Goal: Task Accomplishment & Management: Use online tool/utility

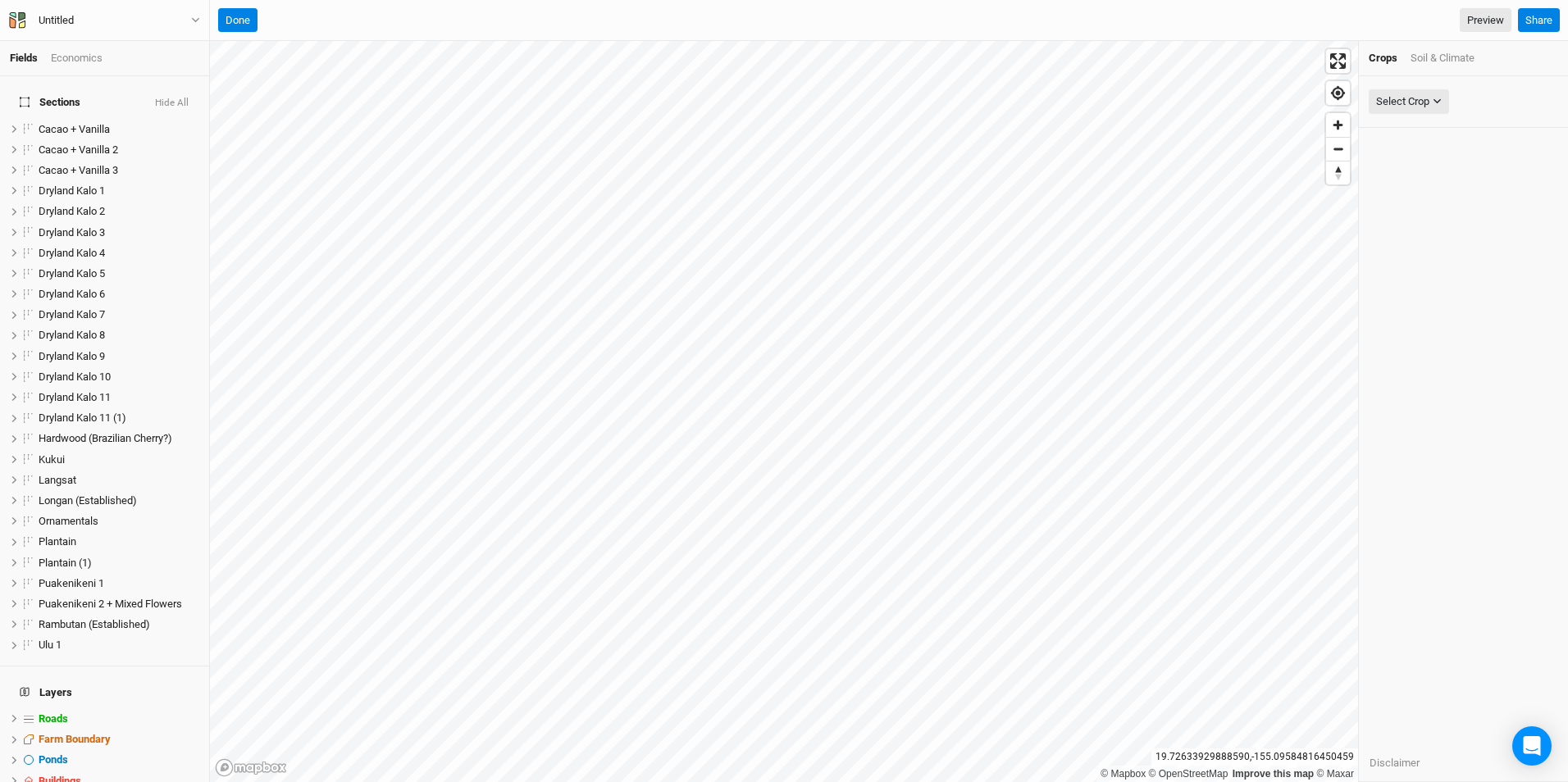
scroll to position [41, 0]
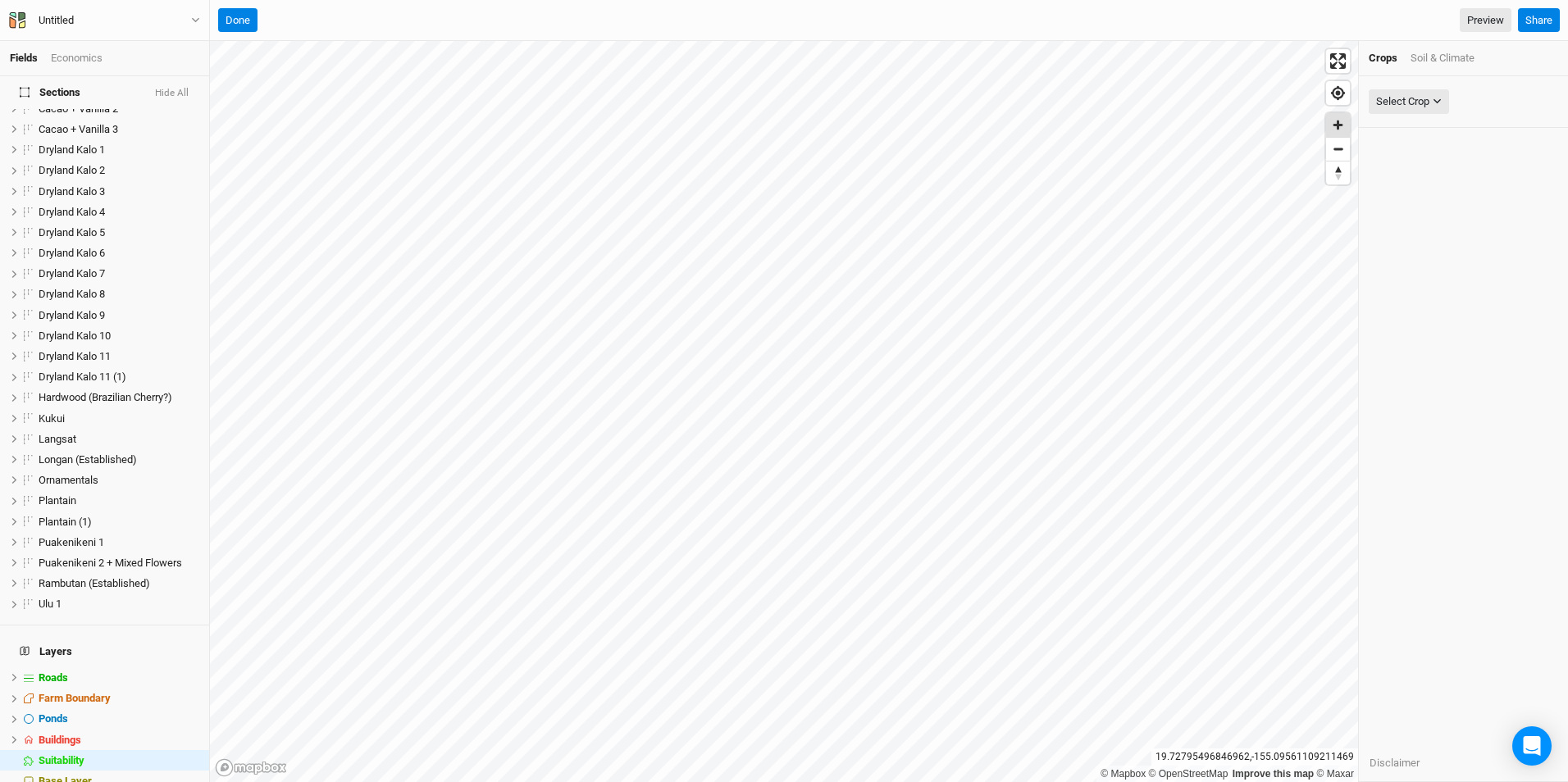
click at [1336, 121] on span "Zoom in" at bounding box center [1337, 124] width 24 height 24
click at [1335, 124] on span "Zoom in" at bounding box center [1337, 124] width 24 height 24
click at [1370, 504] on div "© Mapbox © OpenStreetMap Improve this map © Maxar [GEOGRAPHIC_DATA] Crops Soil …" at bounding box center [889, 411] width 1358 height 741
click at [1340, 154] on span "Zoom out" at bounding box center [1337, 149] width 24 height 23
click at [73, 691] on span "Farm Boundary" at bounding box center [74, 697] width 72 height 13
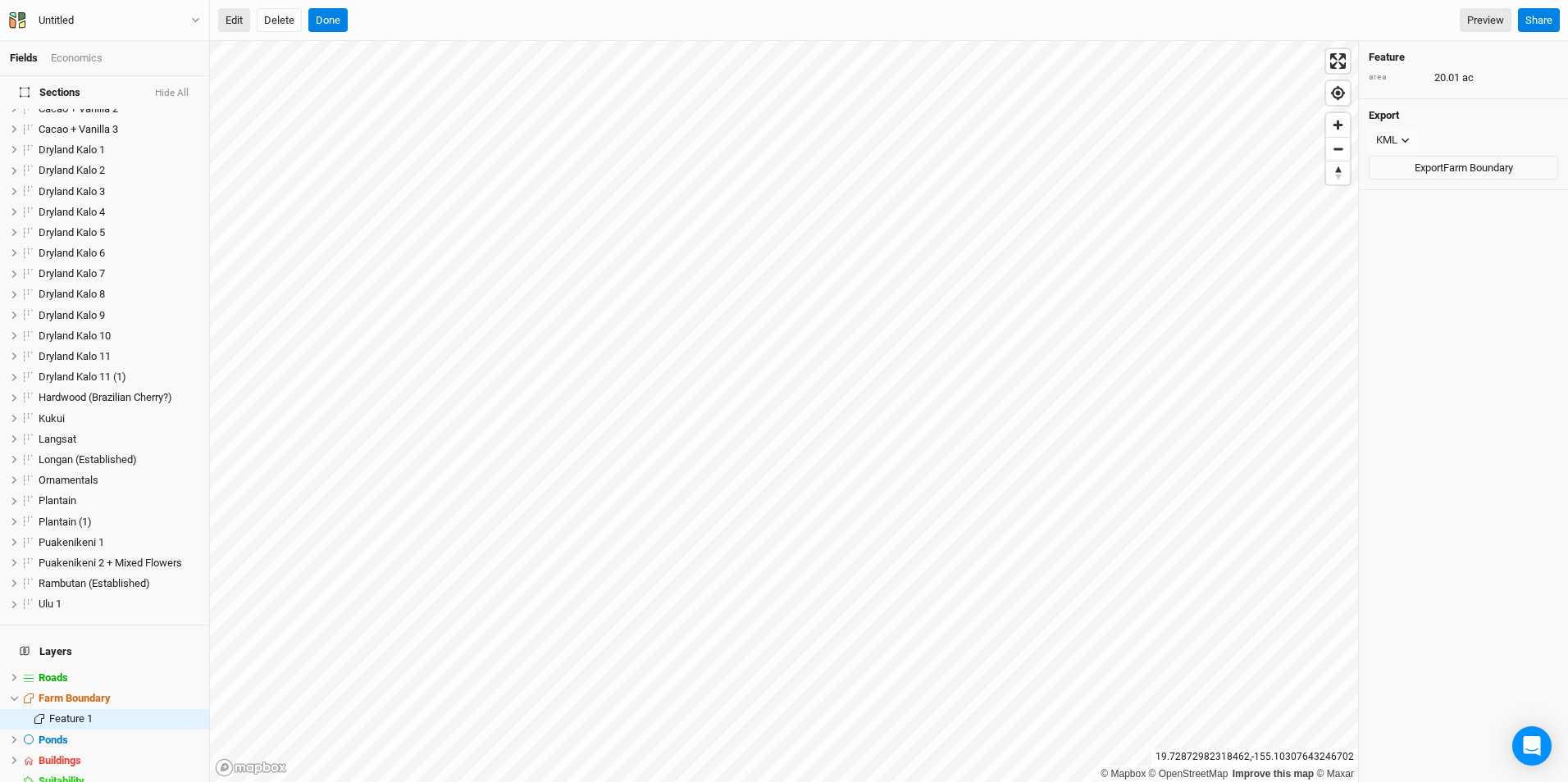
click at [239, 22] on button "Edit" at bounding box center [233, 21] width 32 height 25
click at [336, 20] on button "Done" at bounding box center [327, 21] width 39 height 25
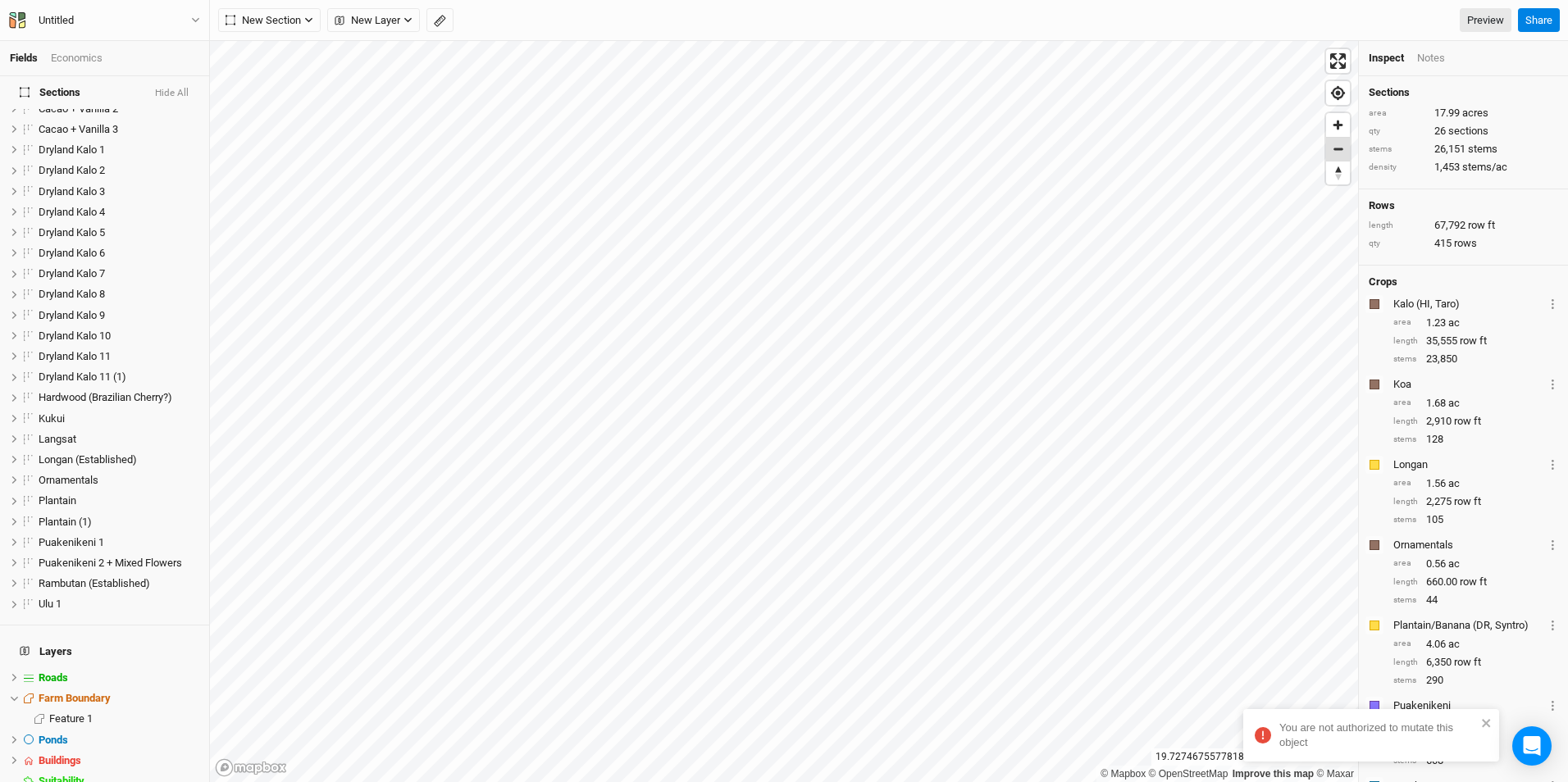
click at [1338, 149] on span "Zoom out" at bounding box center [1337, 149] width 24 height 23
click at [1331, 127] on span "Zoom in" at bounding box center [1337, 124] width 24 height 24
click at [110, 734] on div "Ponds" at bounding box center [108, 741] width 140 height 13
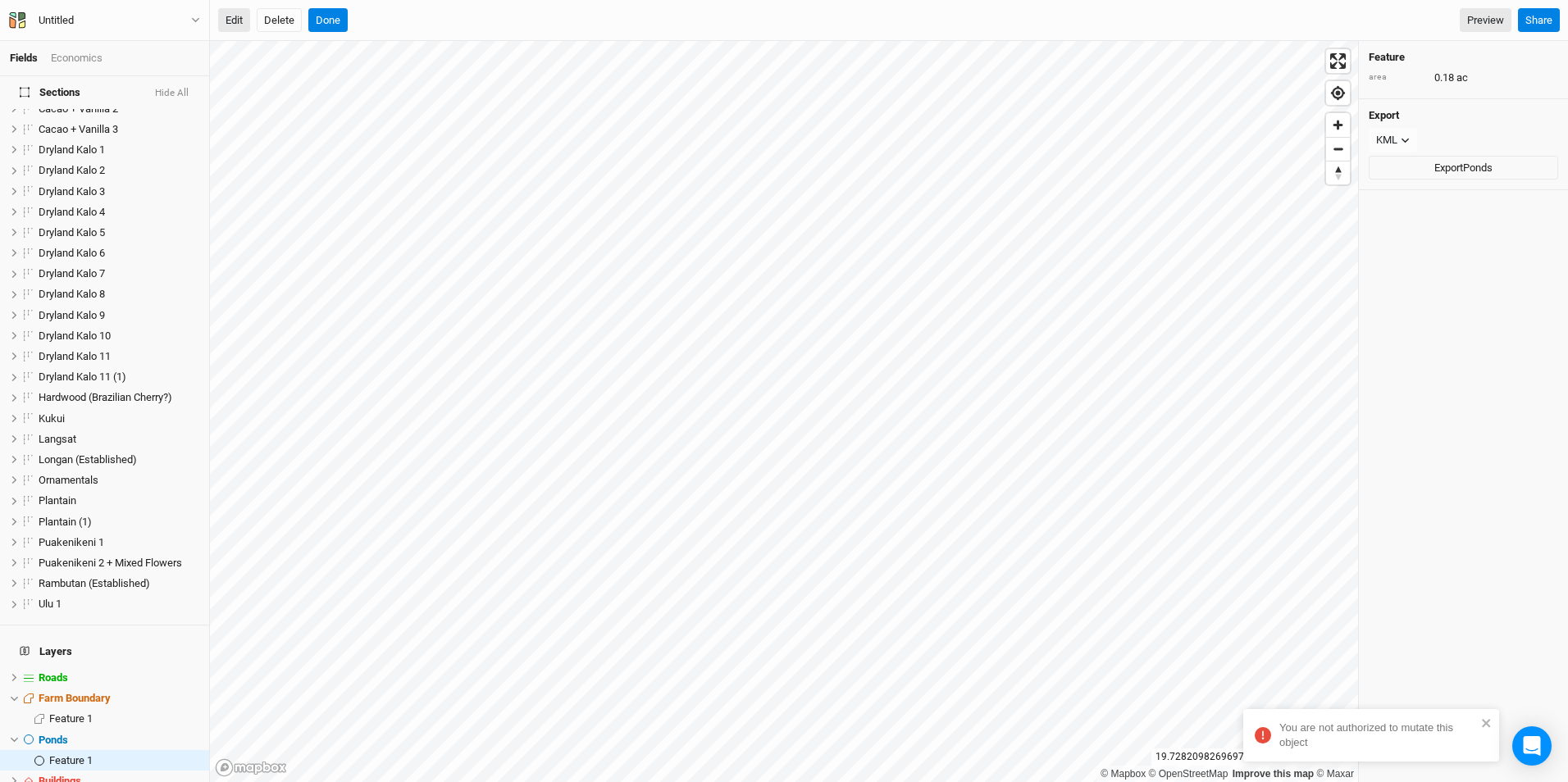
click at [243, 13] on button "Edit" at bounding box center [233, 21] width 32 height 25
click at [323, 20] on button "Done" at bounding box center [327, 21] width 39 height 25
